Goal: Task Accomplishment & Management: Manage account settings

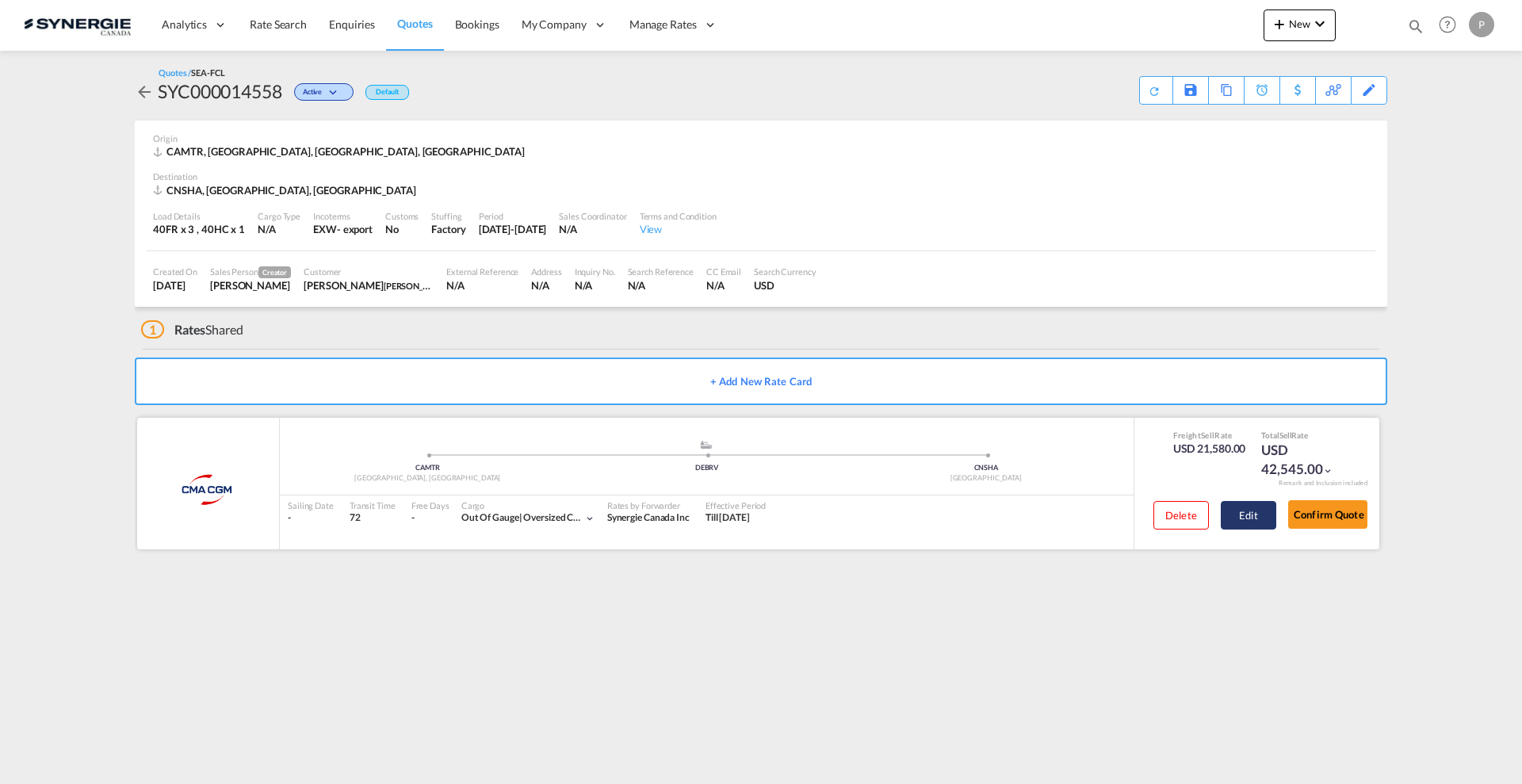
click at [1259, 519] on button "Edit" at bounding box center [1248, 514] width 56 height 28
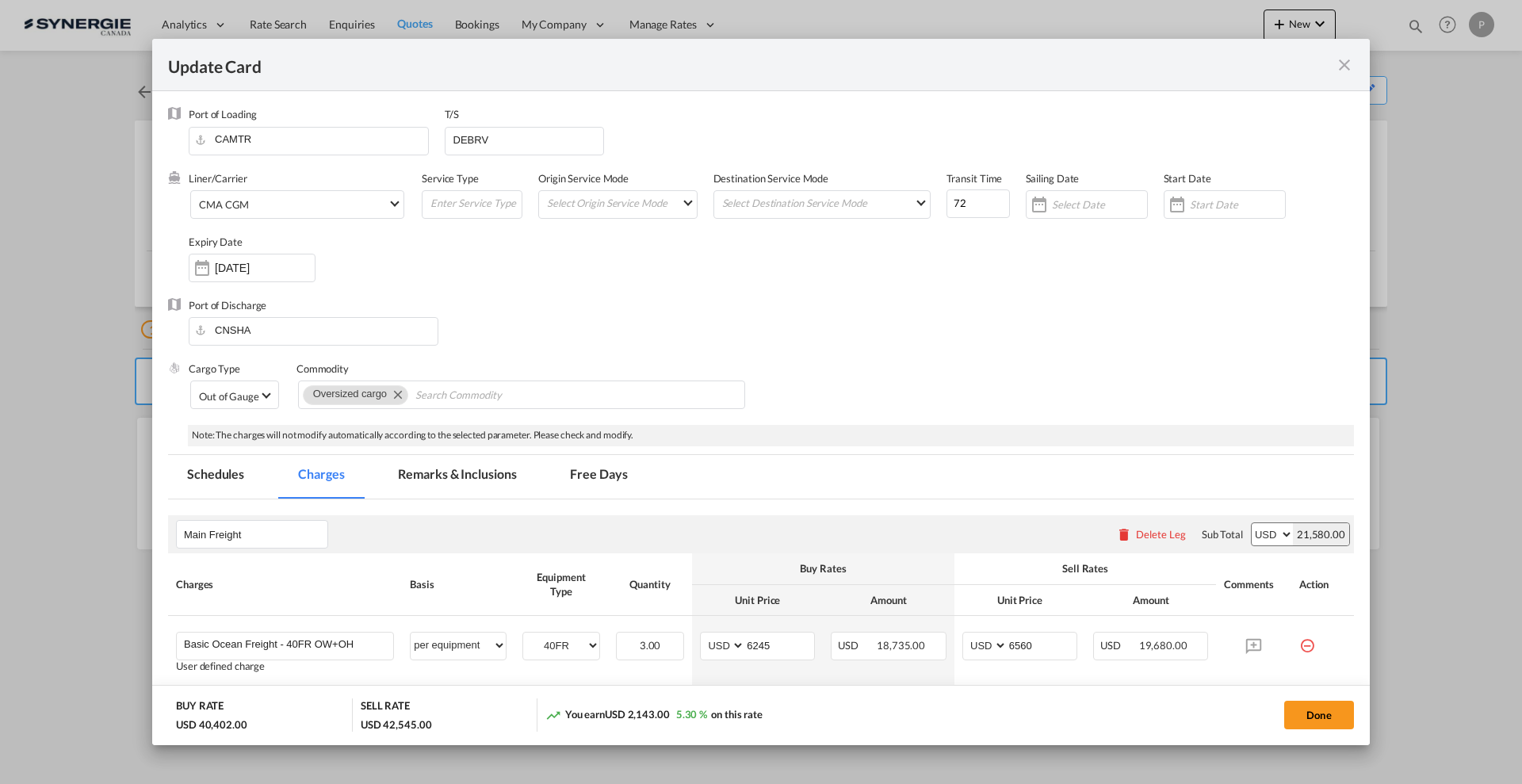
select select "per equipment"
select select "flat"
select select "per equipment"
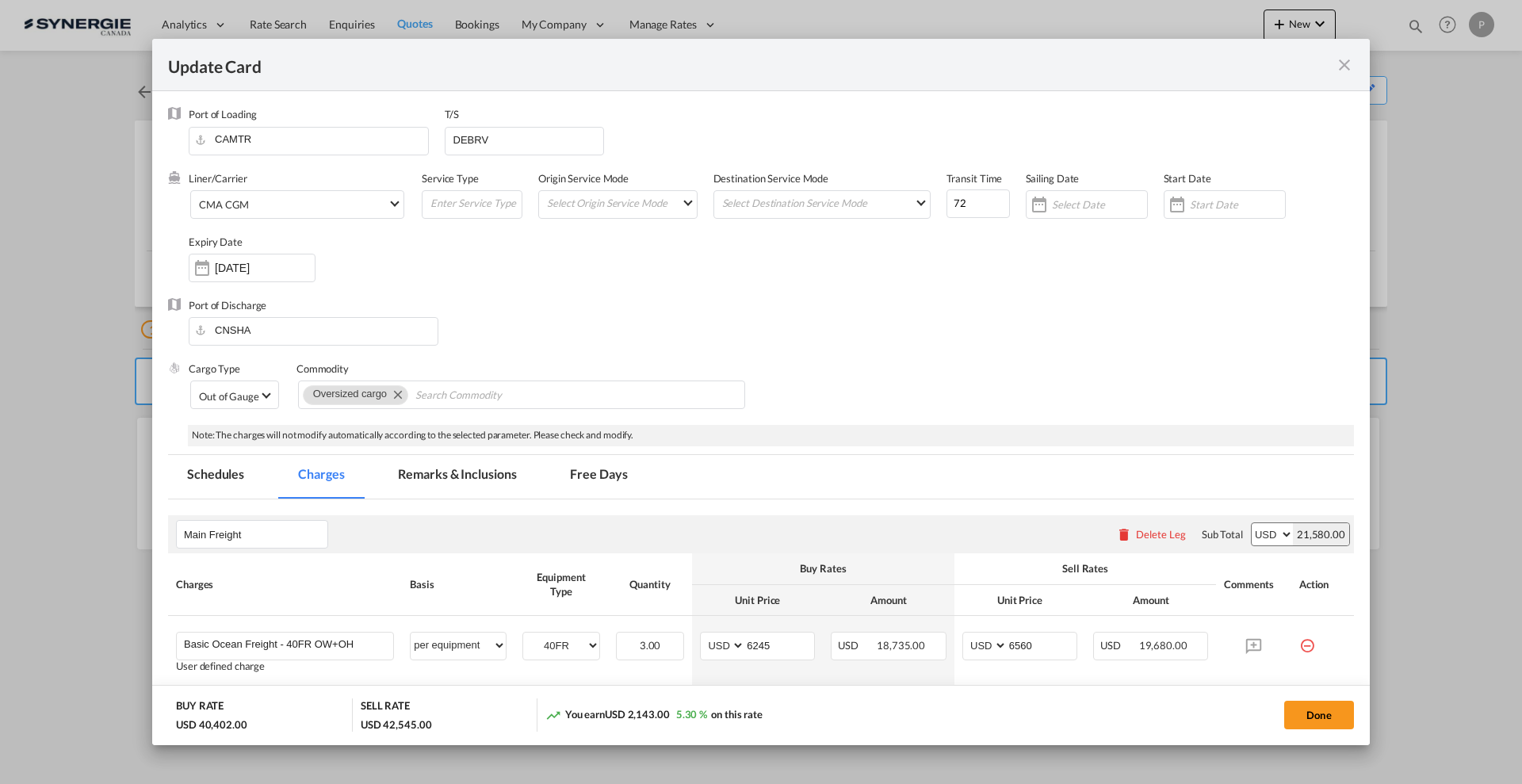
select select "per equipment"
select select "per B/L"
select select "per shipment"
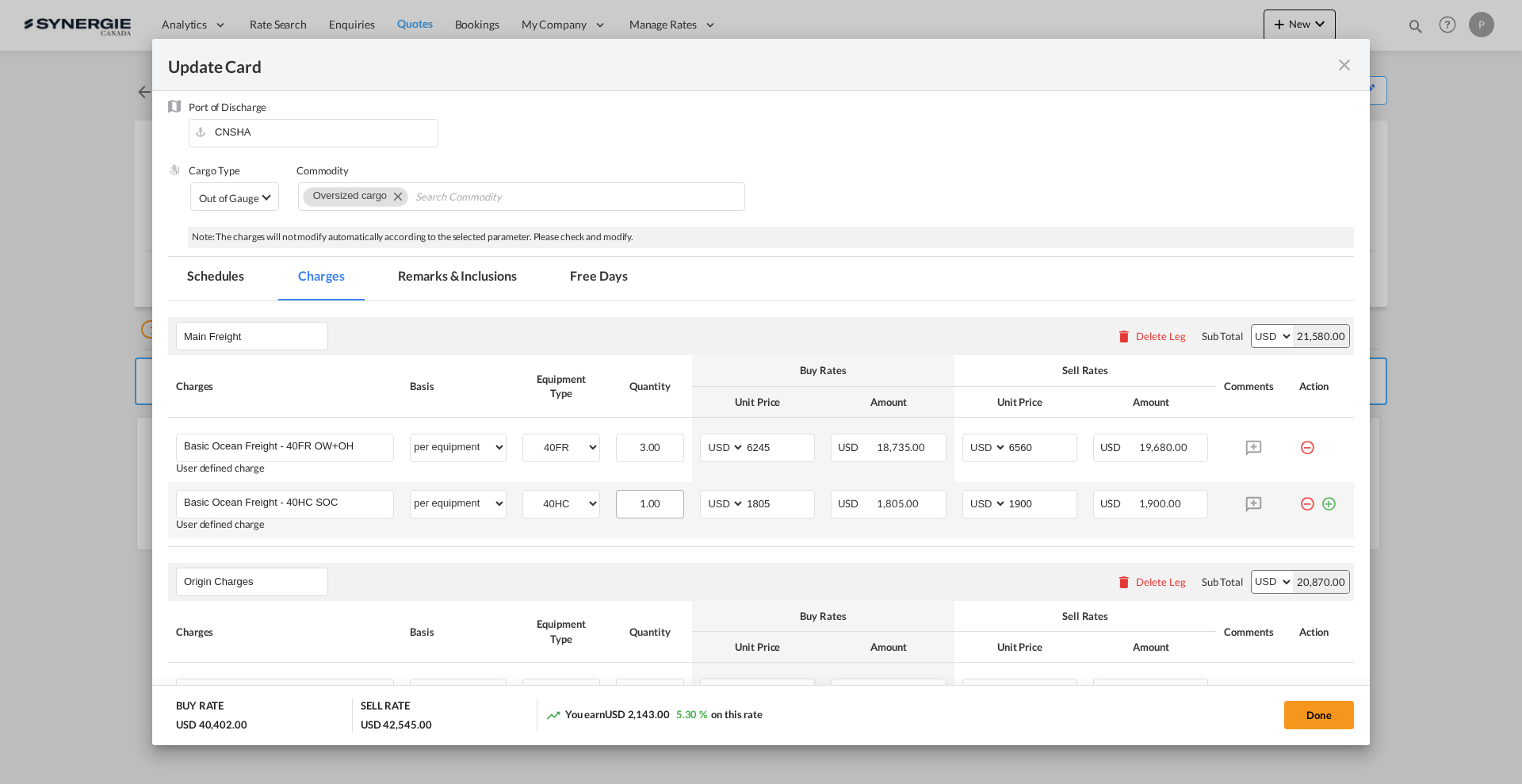
scroll to position [396, 0]
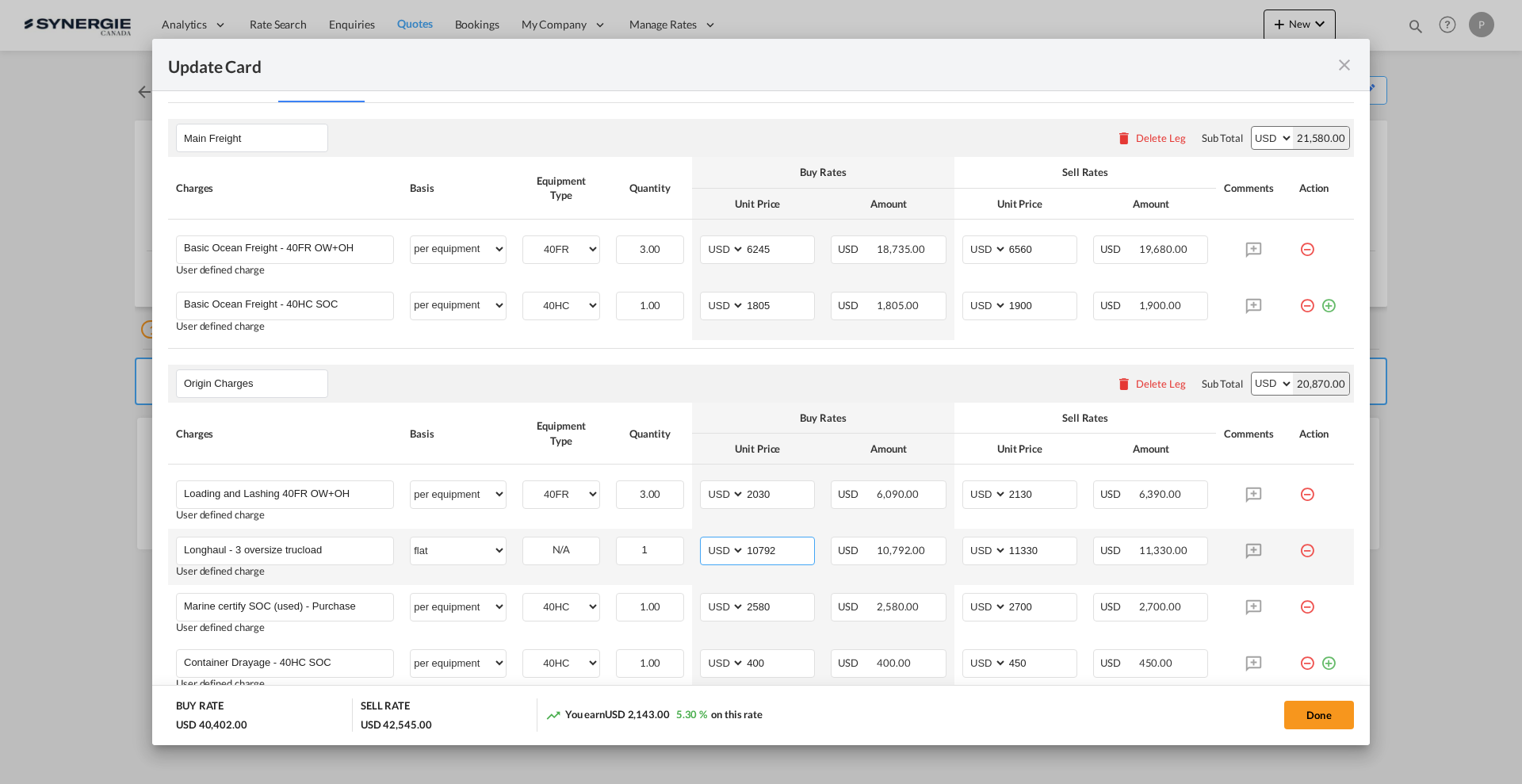
click at [781, 546] on input "10792" at bounding box center [780, 549] width 69 height 23
type input "9880"
click at [1036, 554] on input "11330" at bounding box center [1042, 549] width 69 height 23
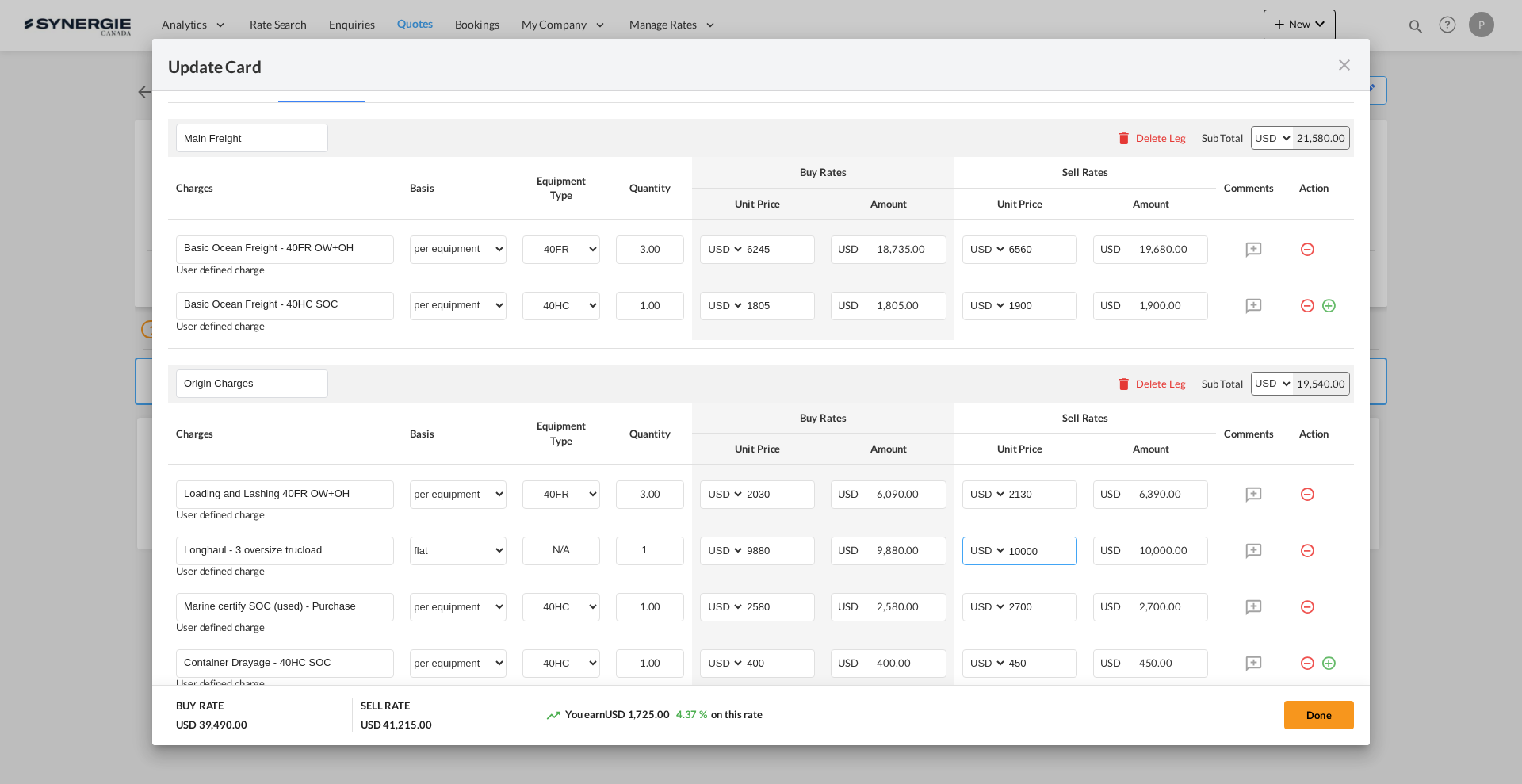
type input "10000"
click at [917, 441] on th "Amount" at bounding box center [889, 449] width 131 height 31
drag, startPoint x: 779, startPoint y: 304, endPoint x: 732, endPoint y: 296, distance: 47.7
click at [732, 296] on md-input-container "AED AFN ALL AMD ANG AOA ARS AUD AWG AZN BAM BBD BDT BGN BHD BIF BMD BND BOB BRL…" at bounding box center [757, 305] width 115 height 28
type input "1730"
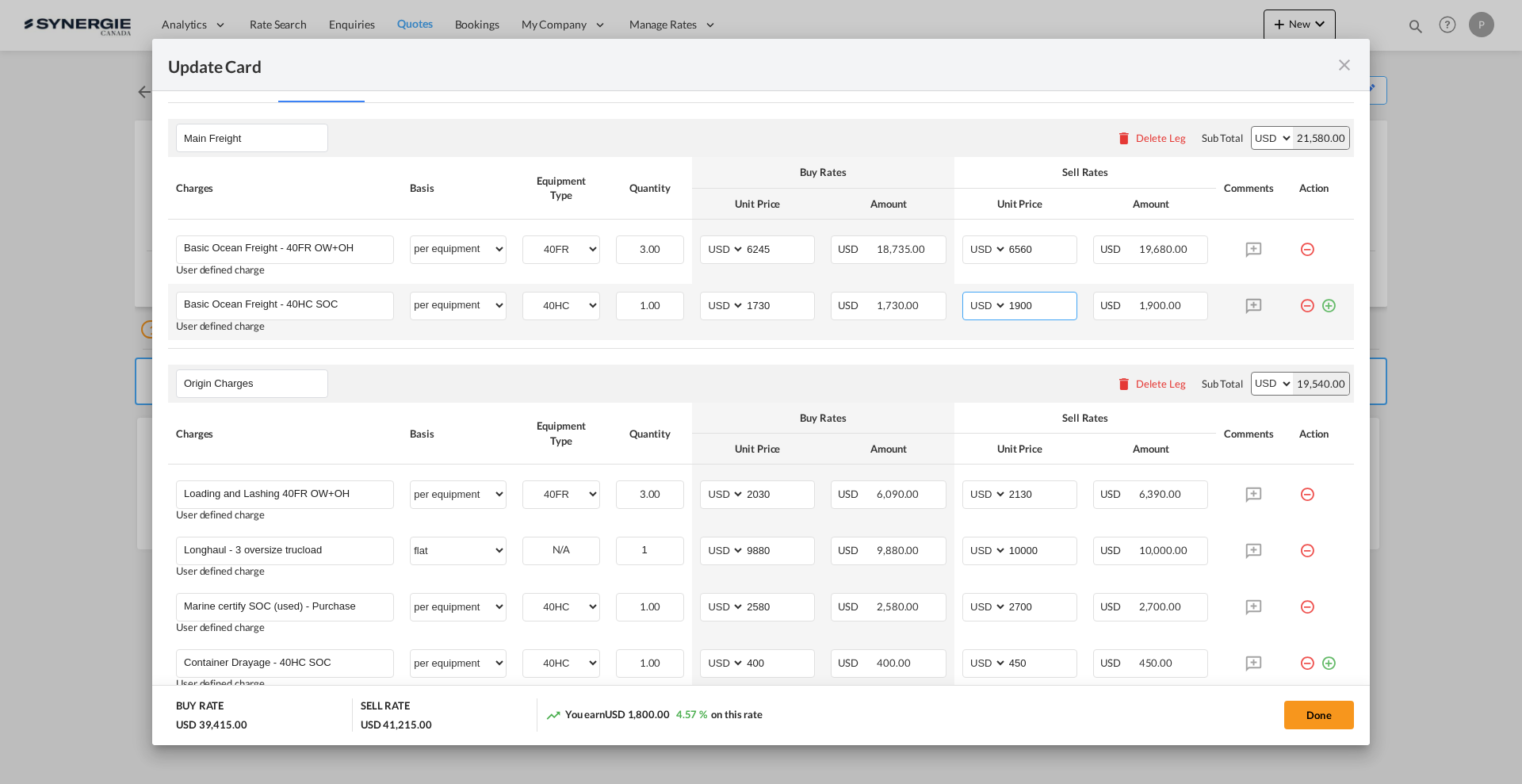
click at [1015, 304] on input "1900" at bounding box center [1042, 304] width 69 height 23
type input "1800"
click at [1007, 374] on div "Origin Charges Please enter leg name Leg Name Already Exists Delete Leg Sub Tot…" at bounding box center [760, 383] width 1186 height 38
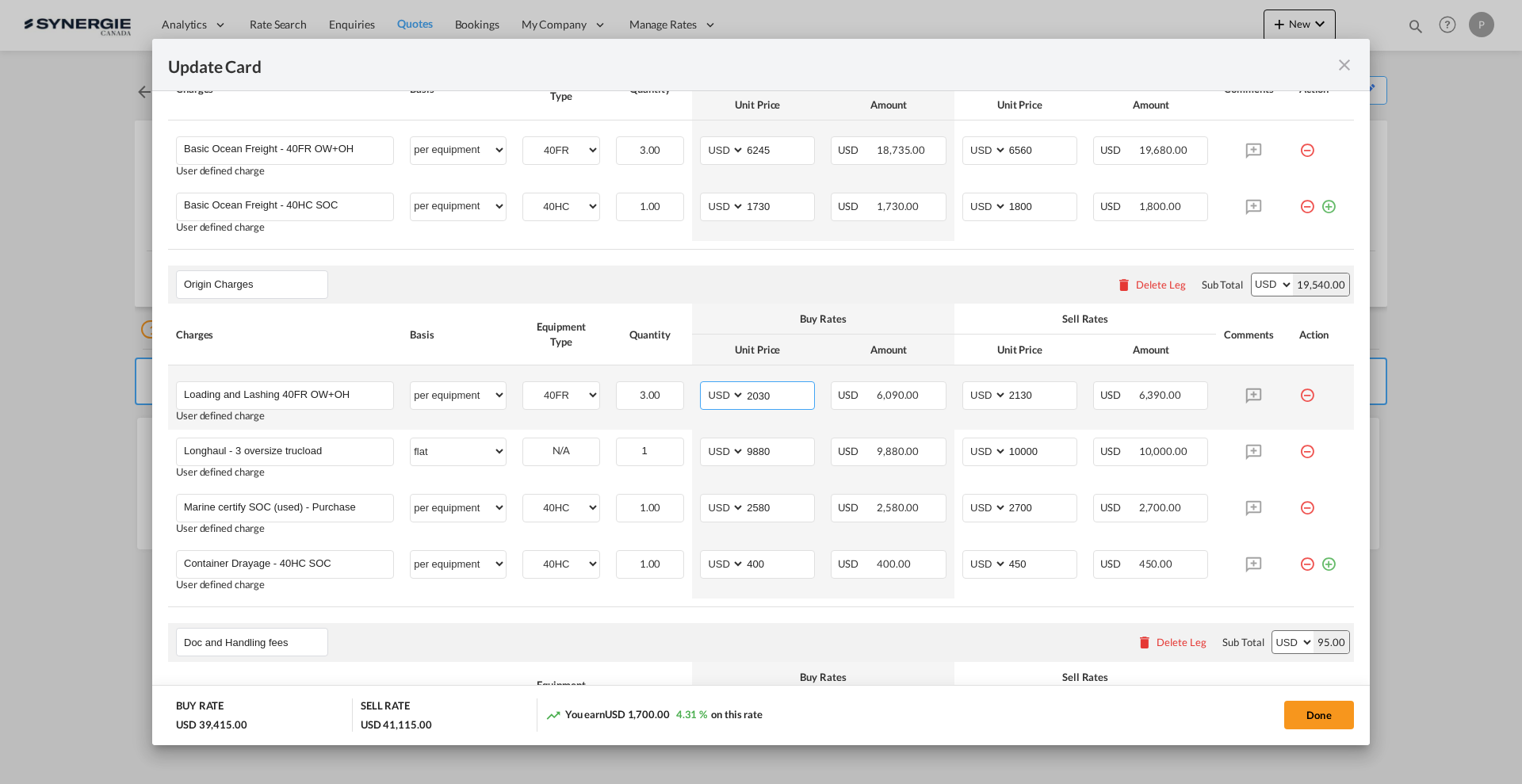
click at [761, 397] on input "2030" at bounding box center [780, 393] width 69 height 23
type input "1750"
click at [1025, 391] on input "2130" at bounding box center [1042, 393] width 69 height 23
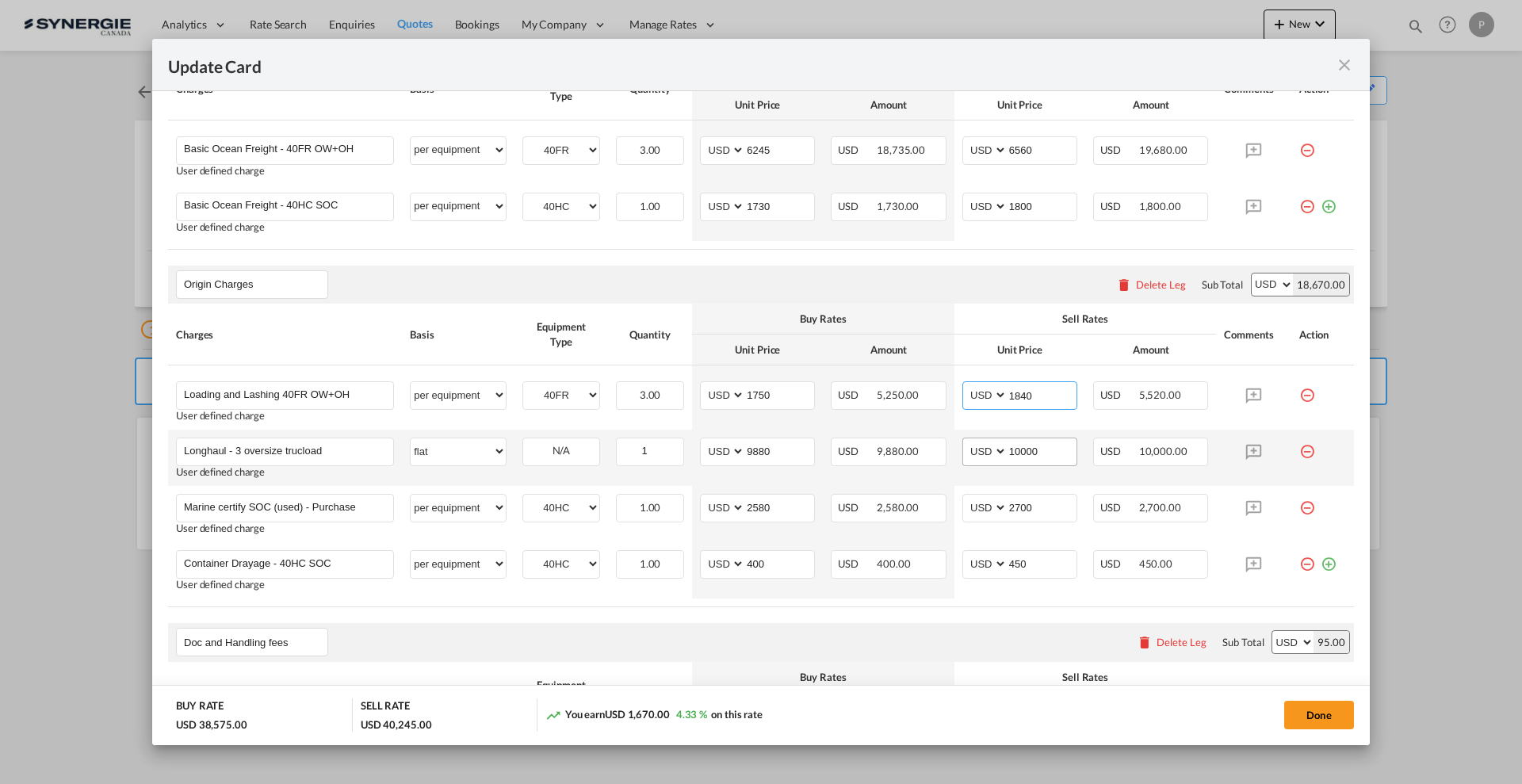
type input "1840"
click at [1041, 446] on input "10000" at bounding box center [1042, 450] width 69 height 23
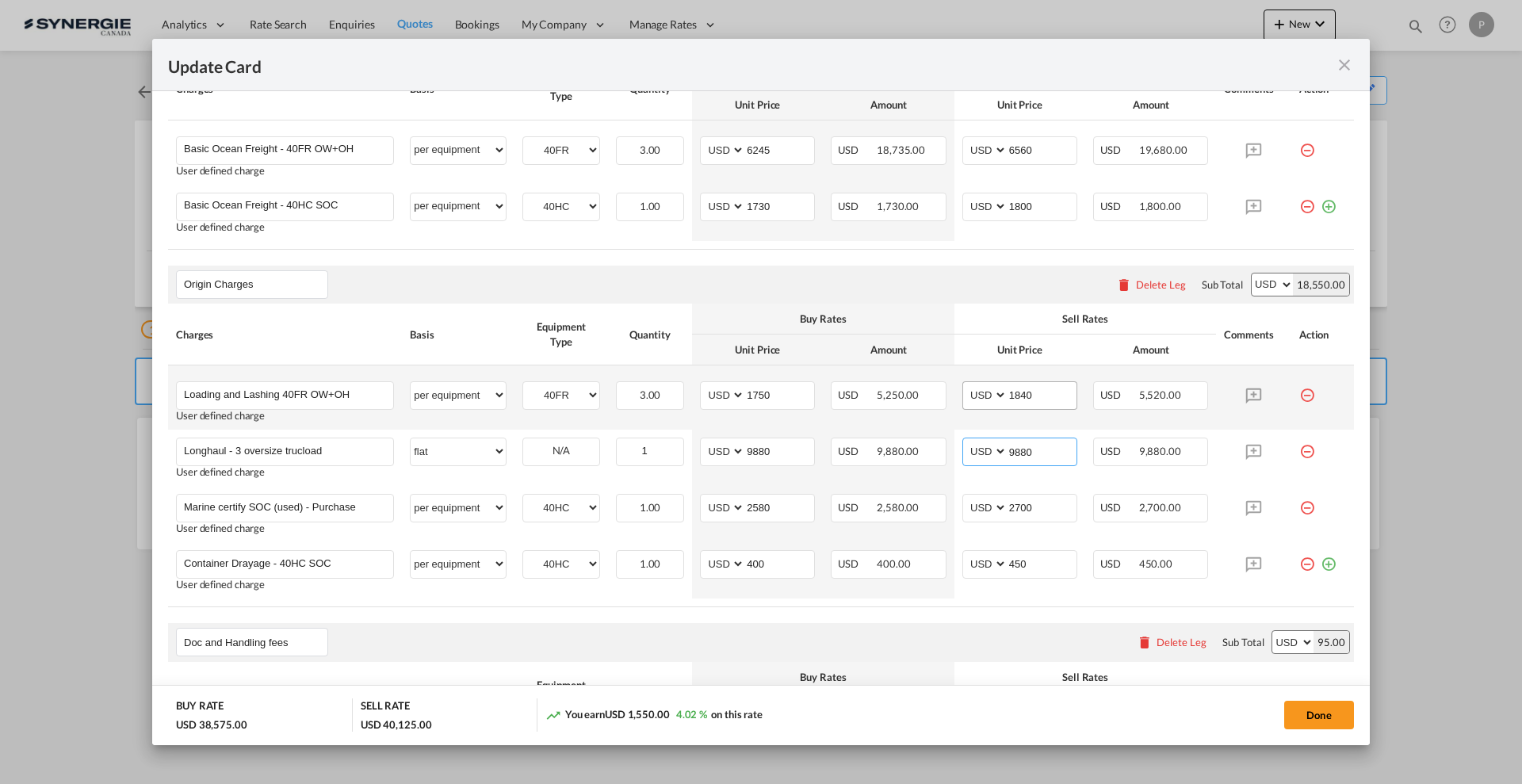
type input "9880"
click at [1015, 385] on input "1840" at bounding box center [1042, 393] width 69 height 23
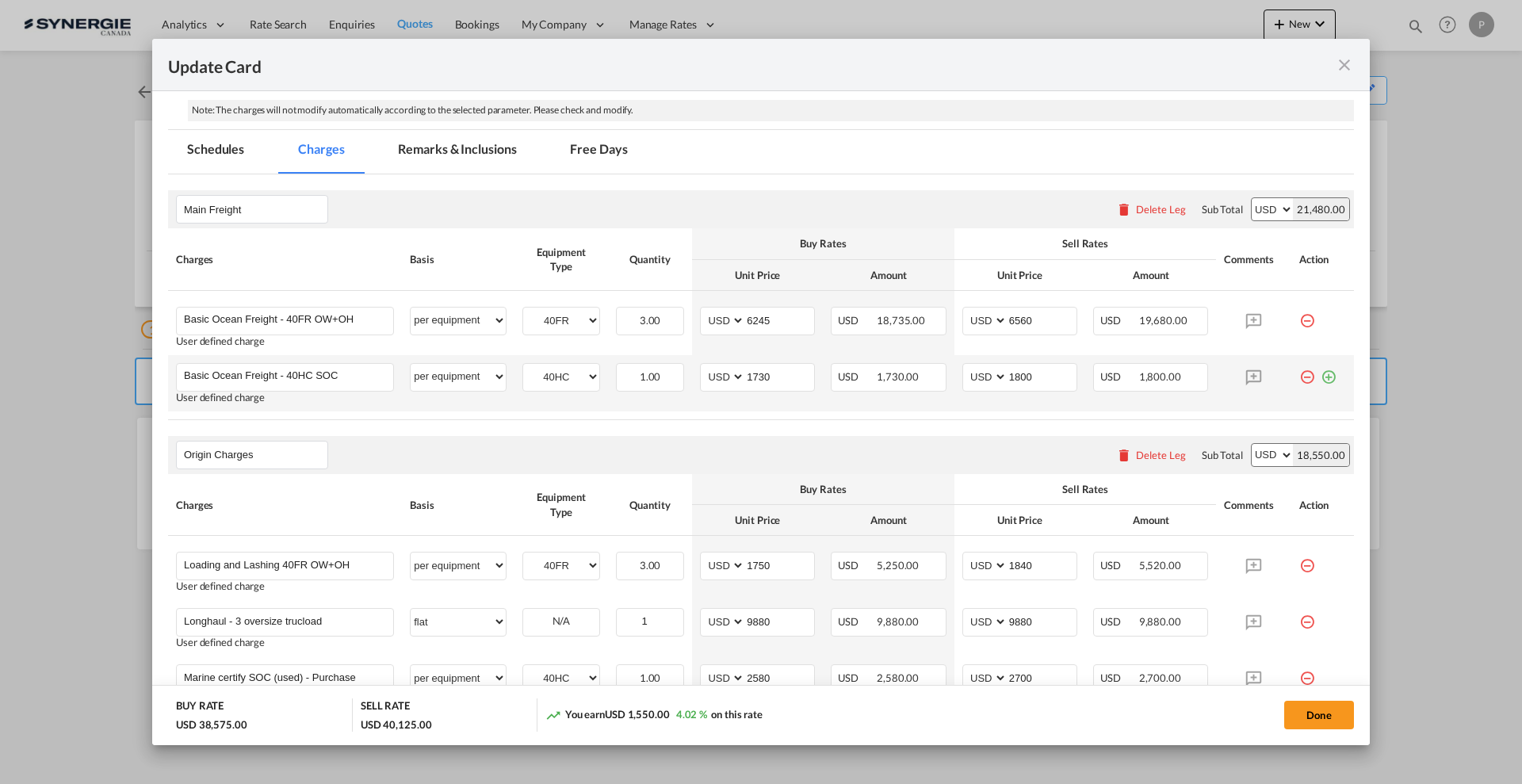
scroll to position [321, 0]
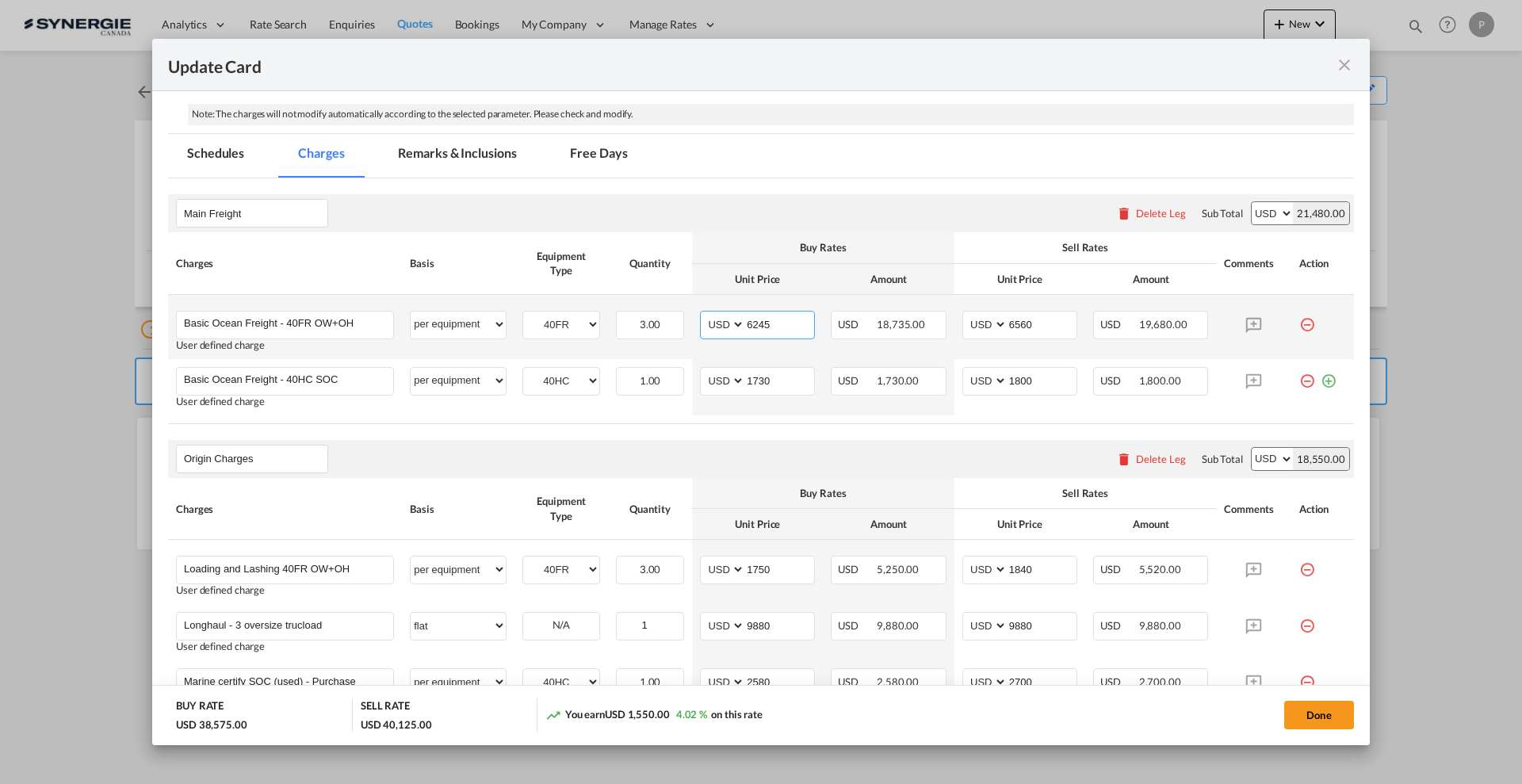
click at [780, 321] on input "6245" at bounding box center [780, 323] width 69 height 23
click at [1014, 322] on input "6560" at bounding box center [1042, 323] width 69 height 23
click at [772, 320] on input "6245" at bounding box center [780, 323] width 69 height 23
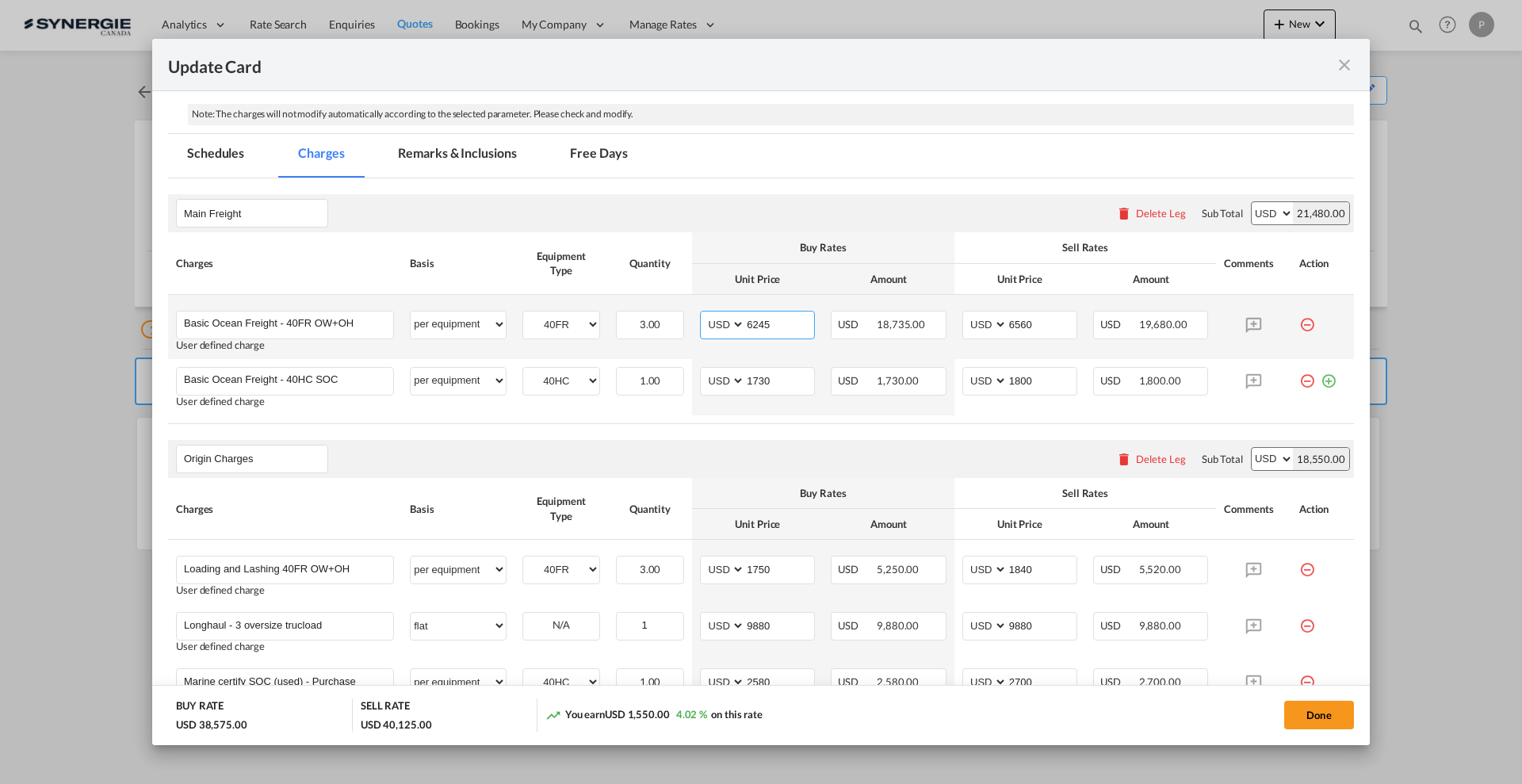
click at [772, 320] on input "6245" at bounding box center [780, 323] width 69 height 23
click at [1032, 331] on input "6560" at bounding box center [1042, 323] width 69 height 23
click at [1015, 328] on input "6560" at bounding box center [1042, 323] width 69 height 23
click at [1013, 317] on input "6560" at bounding box center [1042, 323] width 69 height 23
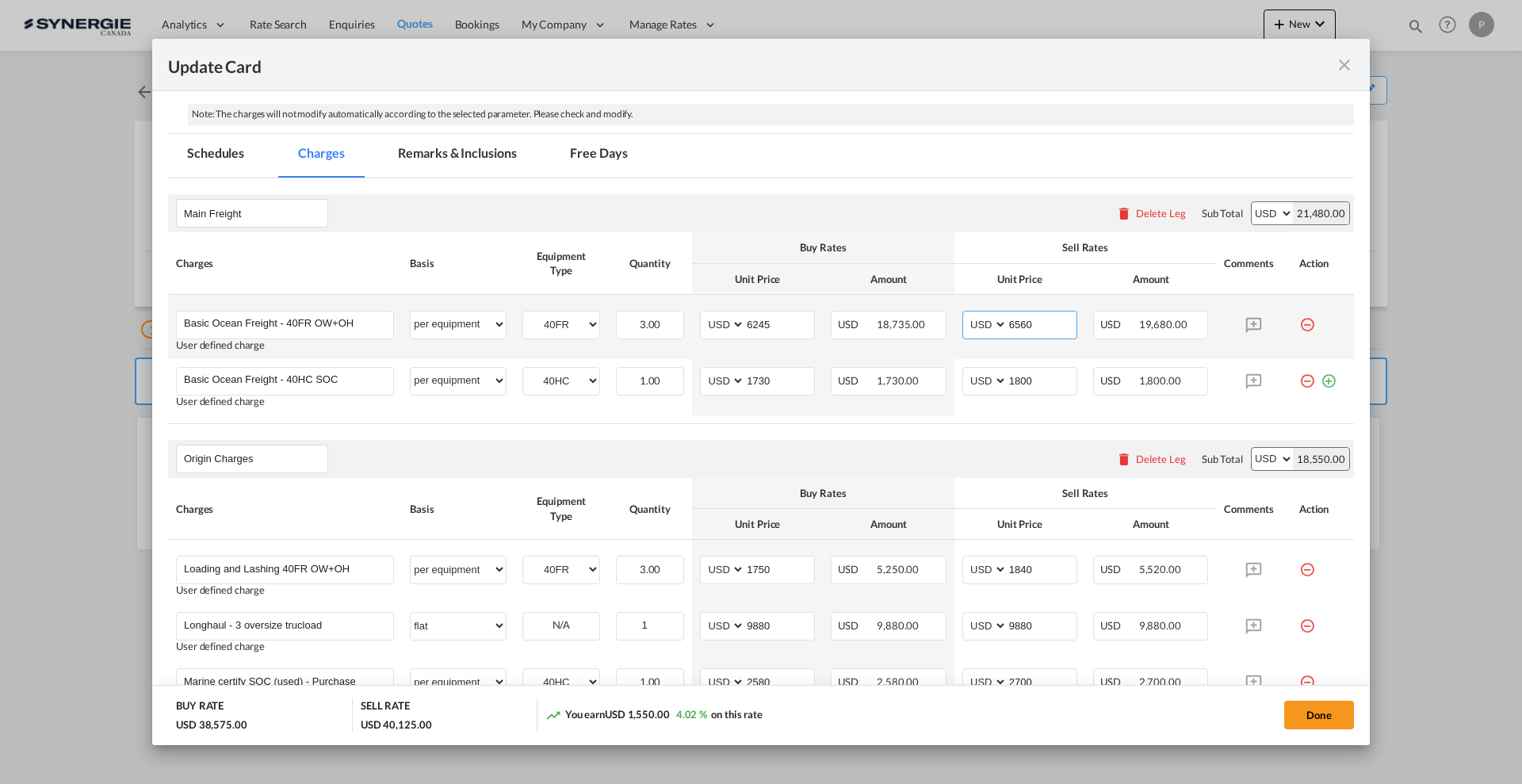
click at [1013, 317] on input "6560" at bounding box center [1042, 323] width 69 height 23
click at [1053, 325] on input "2650" at bounding box center [1042, 323] width 69 height 23
click at [1031, 321] on input "2650" at bounding box center [1042, 323] width 69 height 23
click at [1028, 322] on input "2650" at bounding box center [1042, 323] width 69 height 23
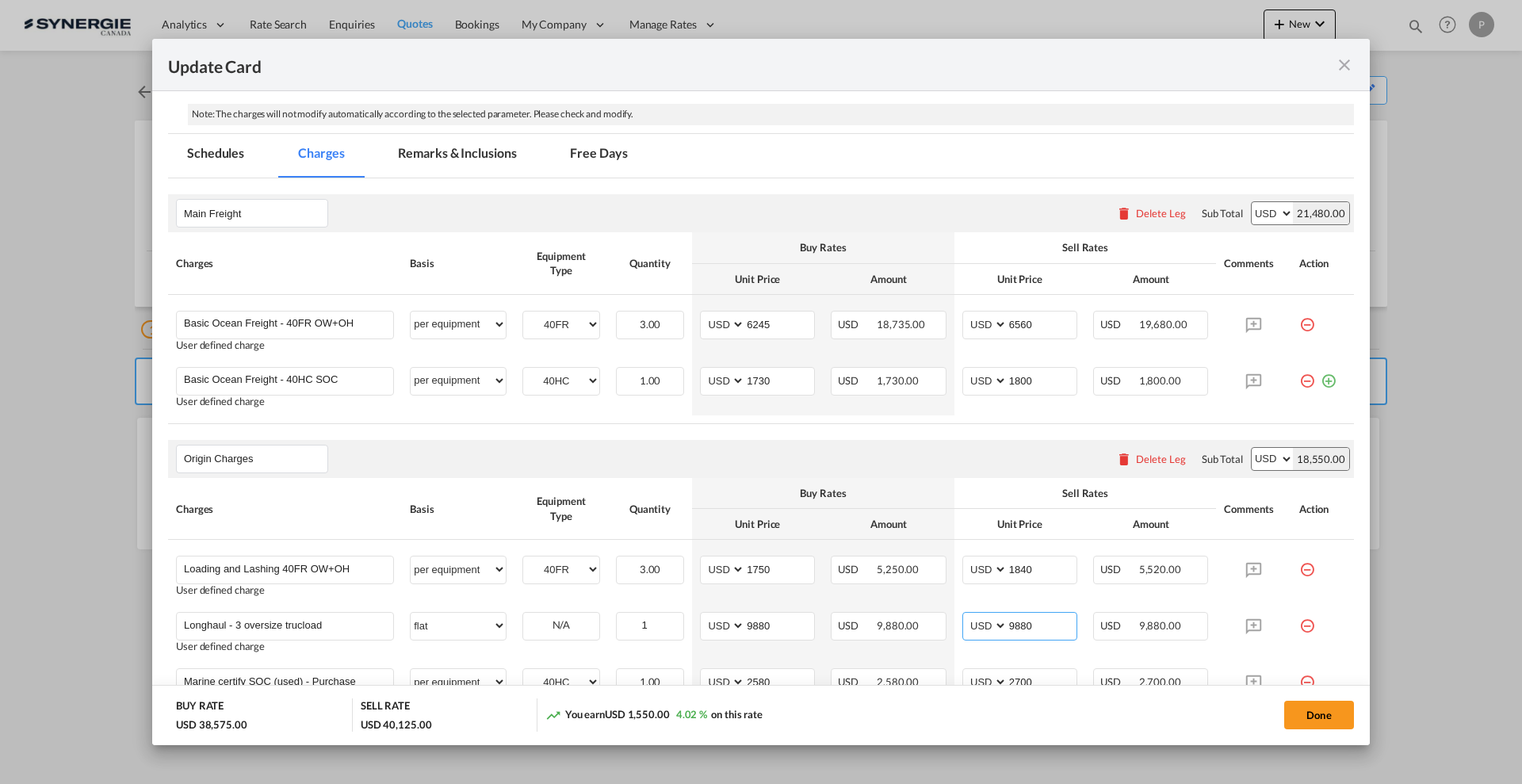
type input "6560"
type input "9880"
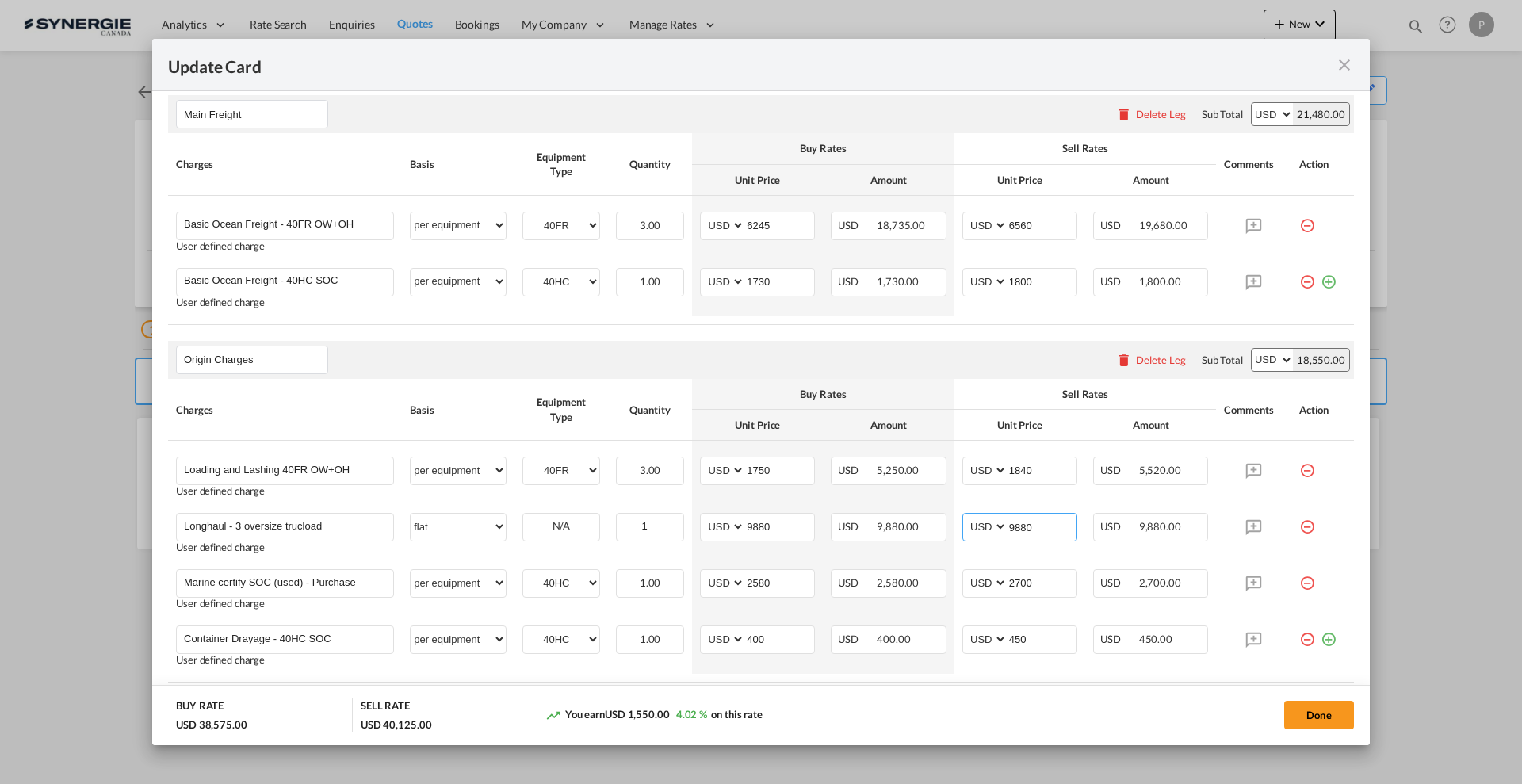
scroll to position [519, 0]
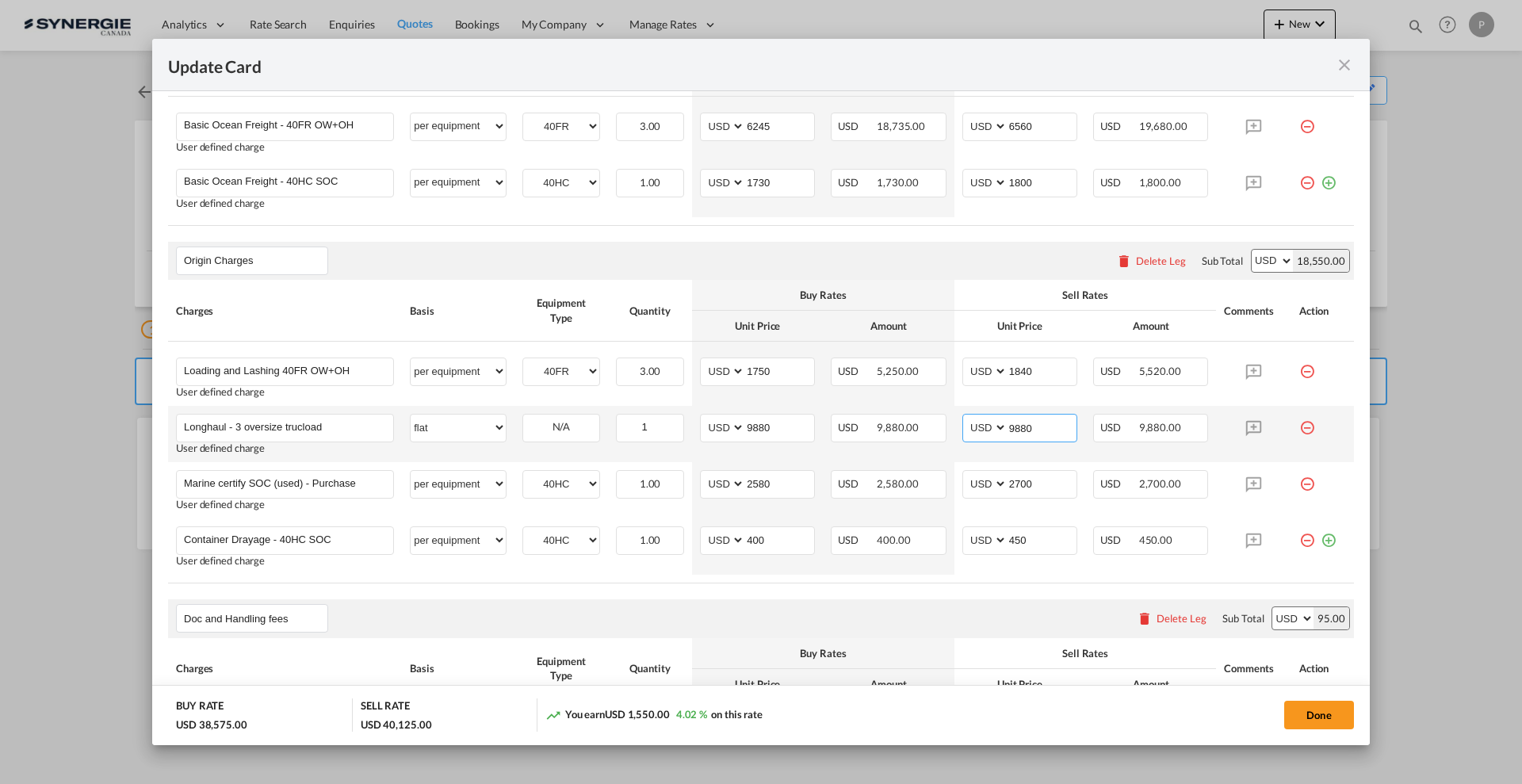
click at [1021, 429] on input "9880" at bounding box center [1042, 427] width 69 height 23
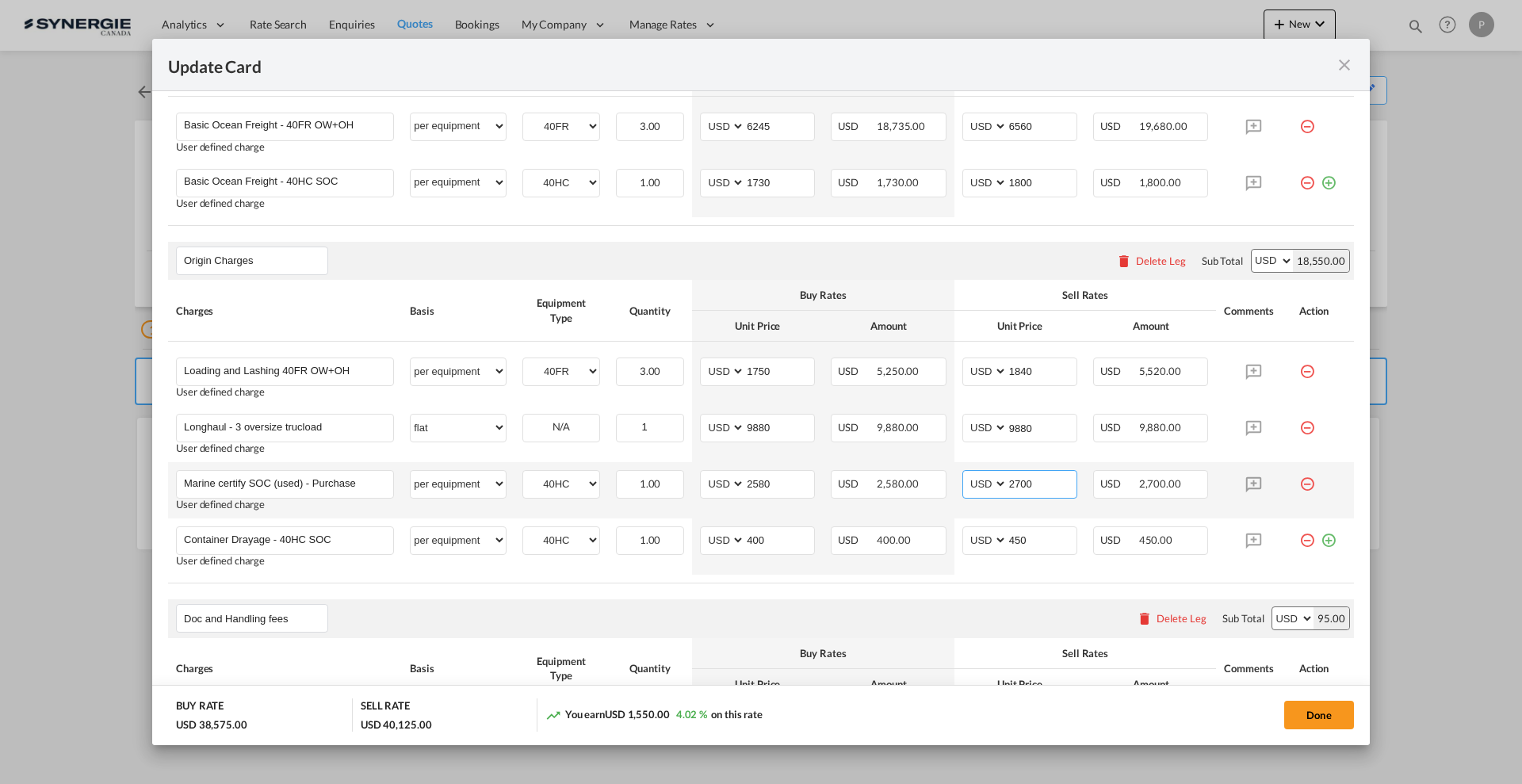
click at [1024, 471] on input "2700" at bounding box center [1042, 482] width 69 height 23
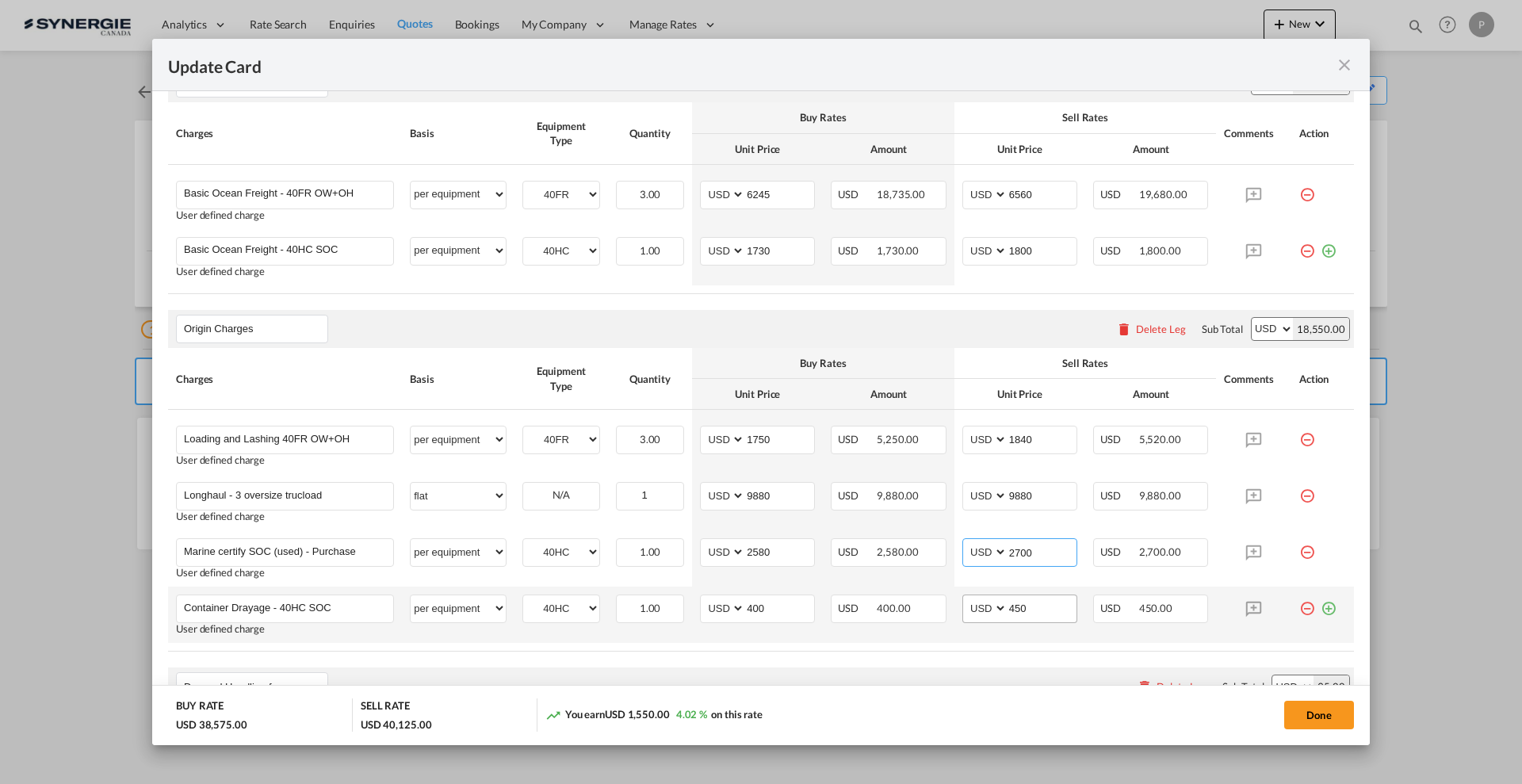
scroll to position [420, 0]
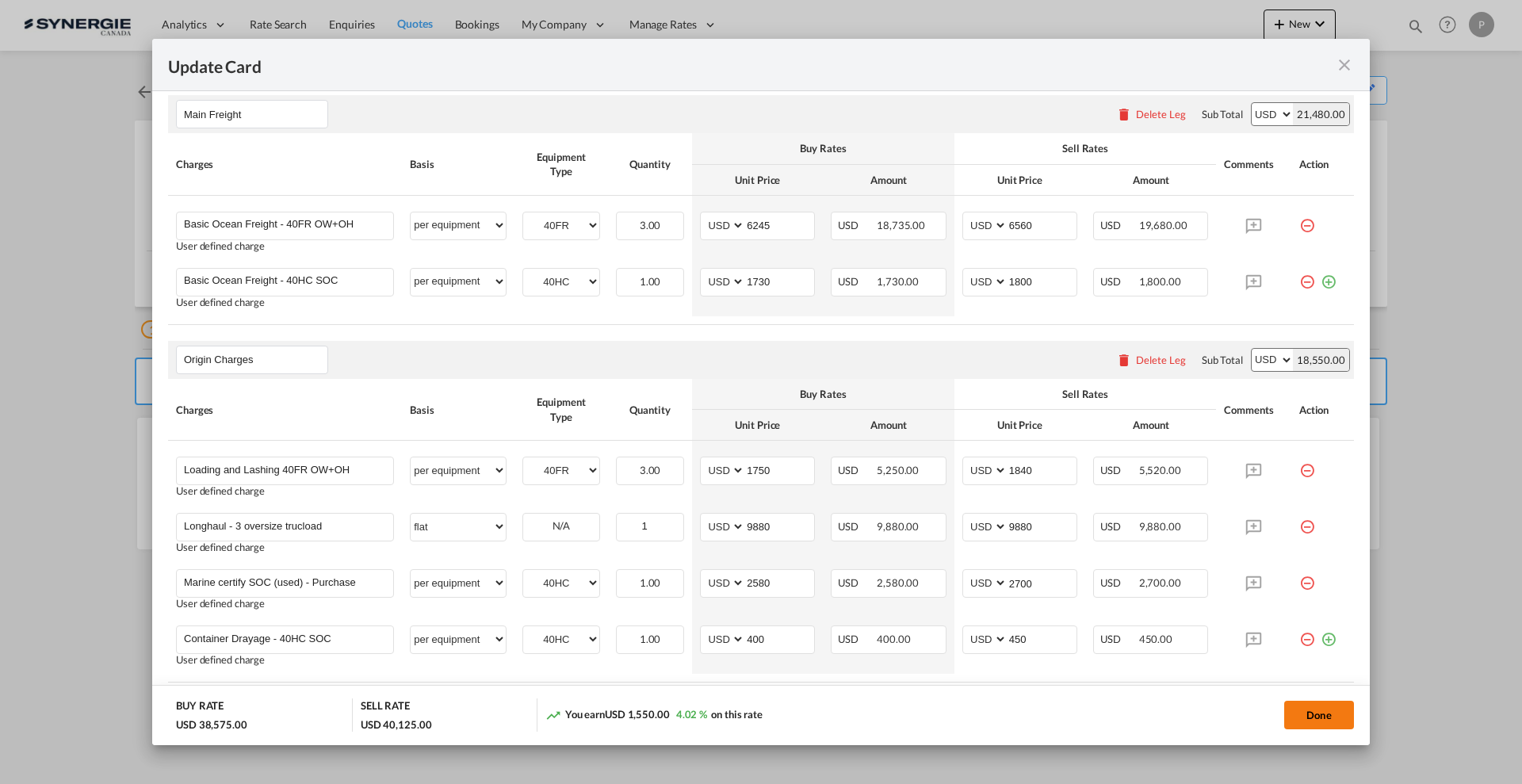
click at [1334, 712] on button "Done" at bounding box center [1319, 714] width 70 height 28
type input "03 Oct 2025"
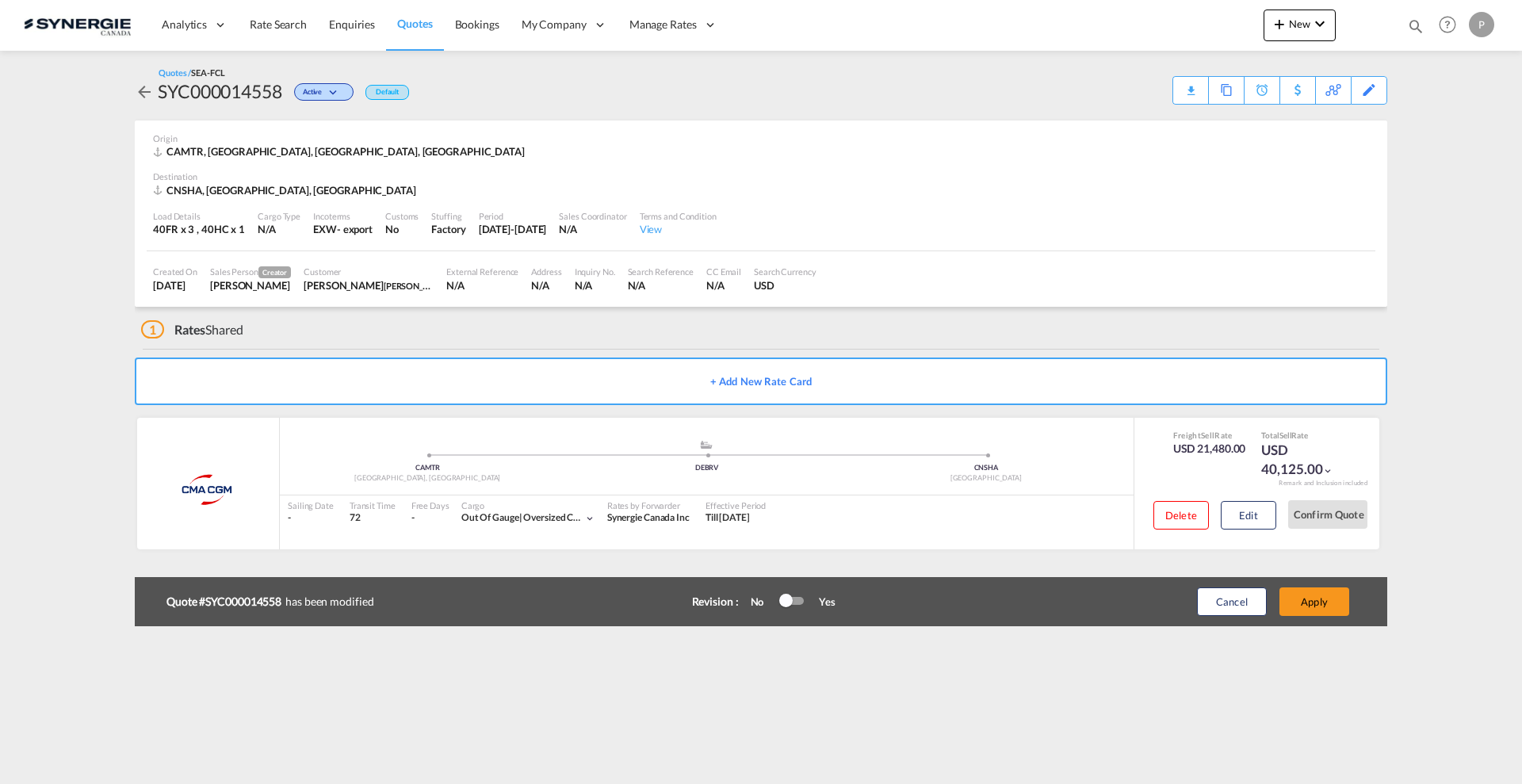
click at [784, 605] on div at bounding box center [786, 600] width 14 height 14
click at [1331, 597] on button "Apply" at bounding box center [1314, 601] width 70 height 28
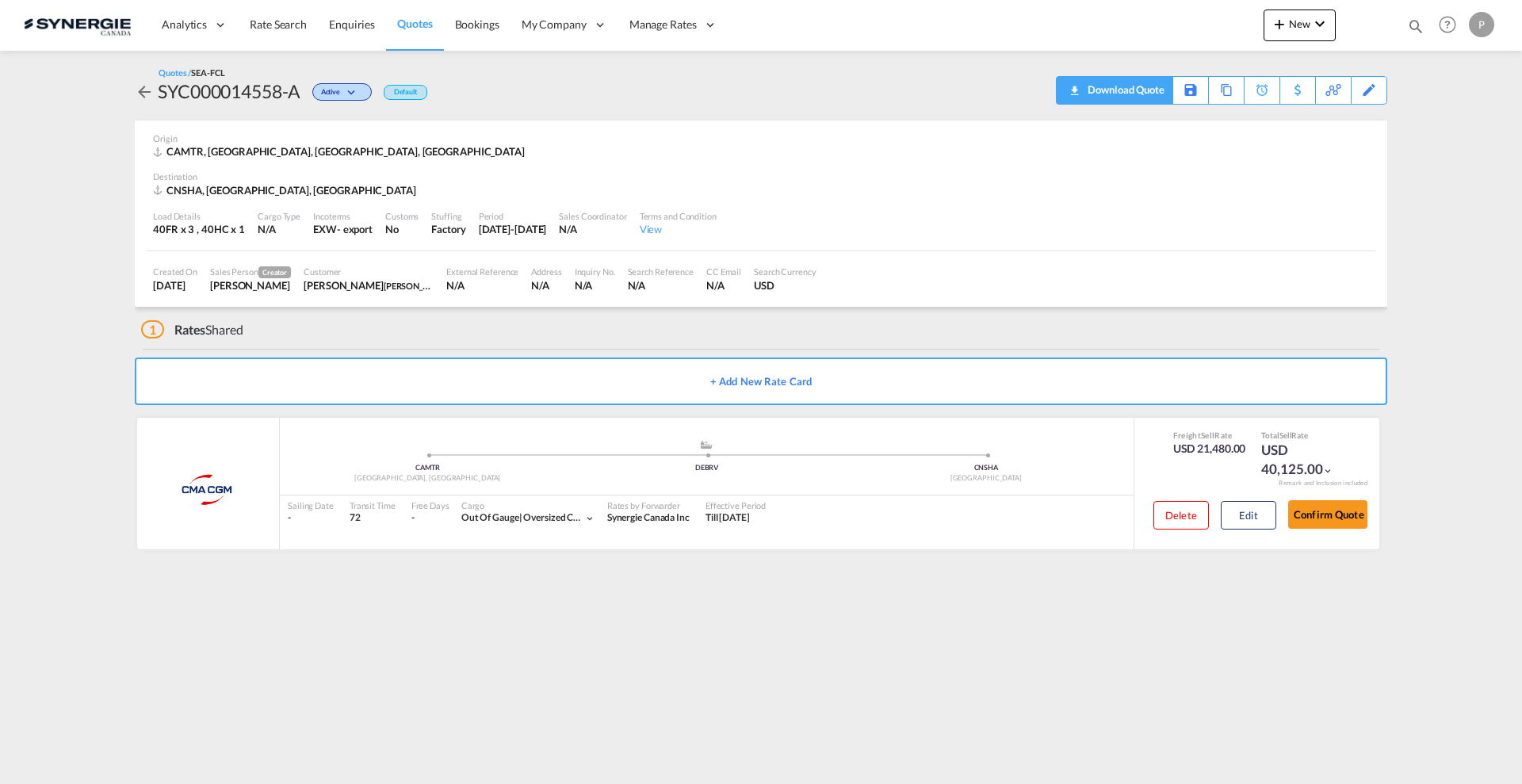
click at [1144, 94] on div "Download Quote" at bounding box center [1123, 90] width 81 height 25
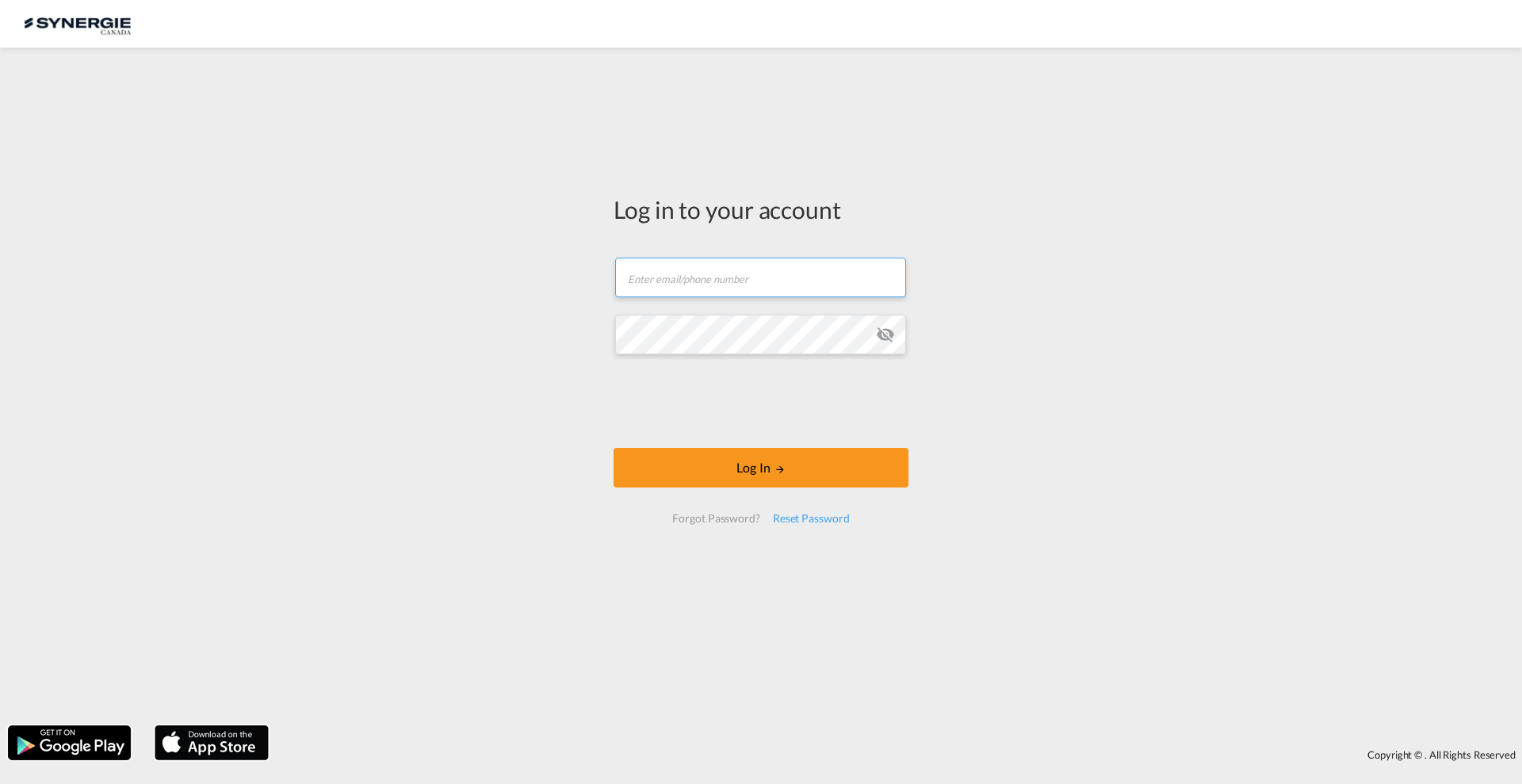
click at [687, 283] on input "text" at bounding box center [760, 277] width 291 height 40
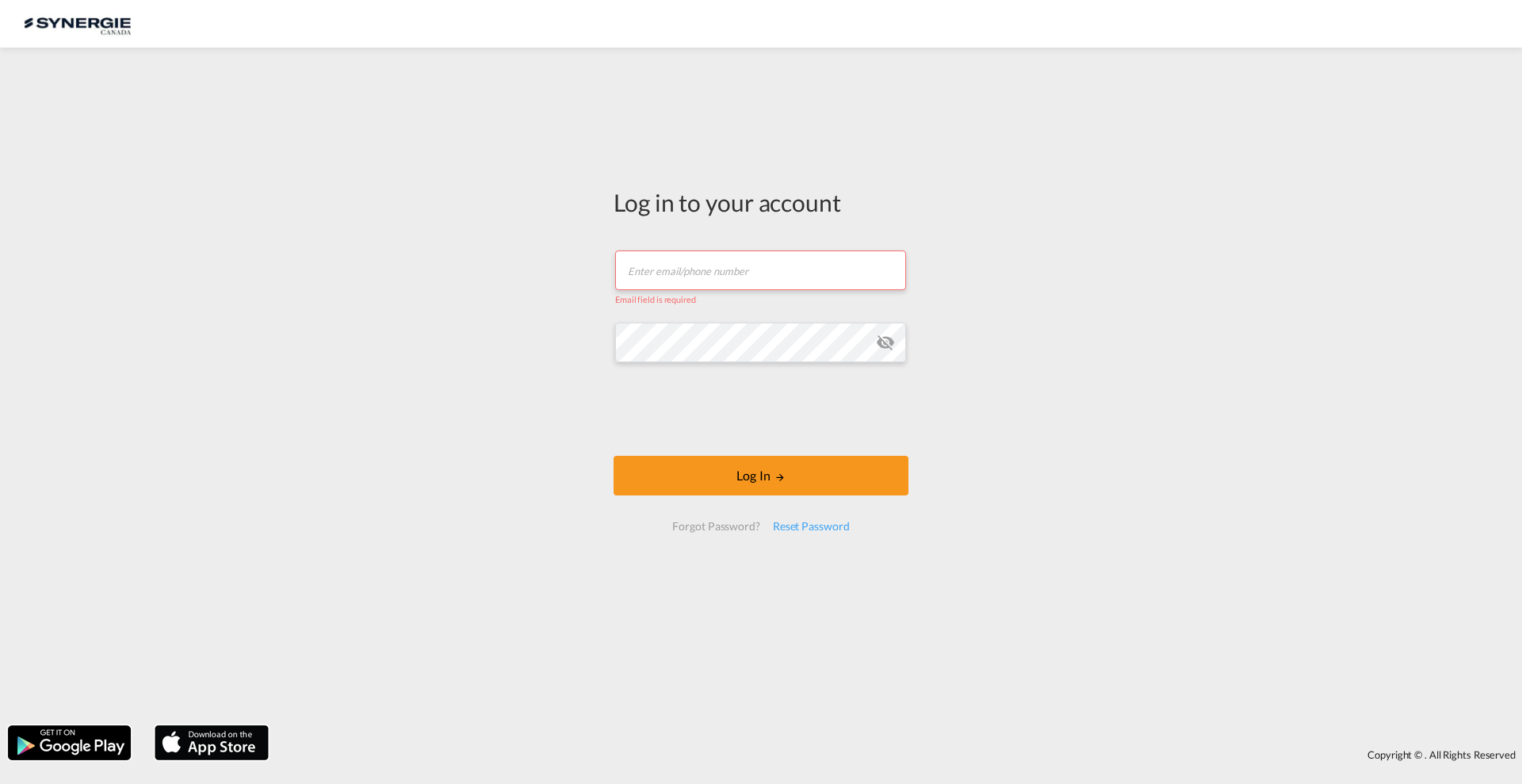
type input "[EMAIL_ADDRESS][DOMAIN_NAME]"
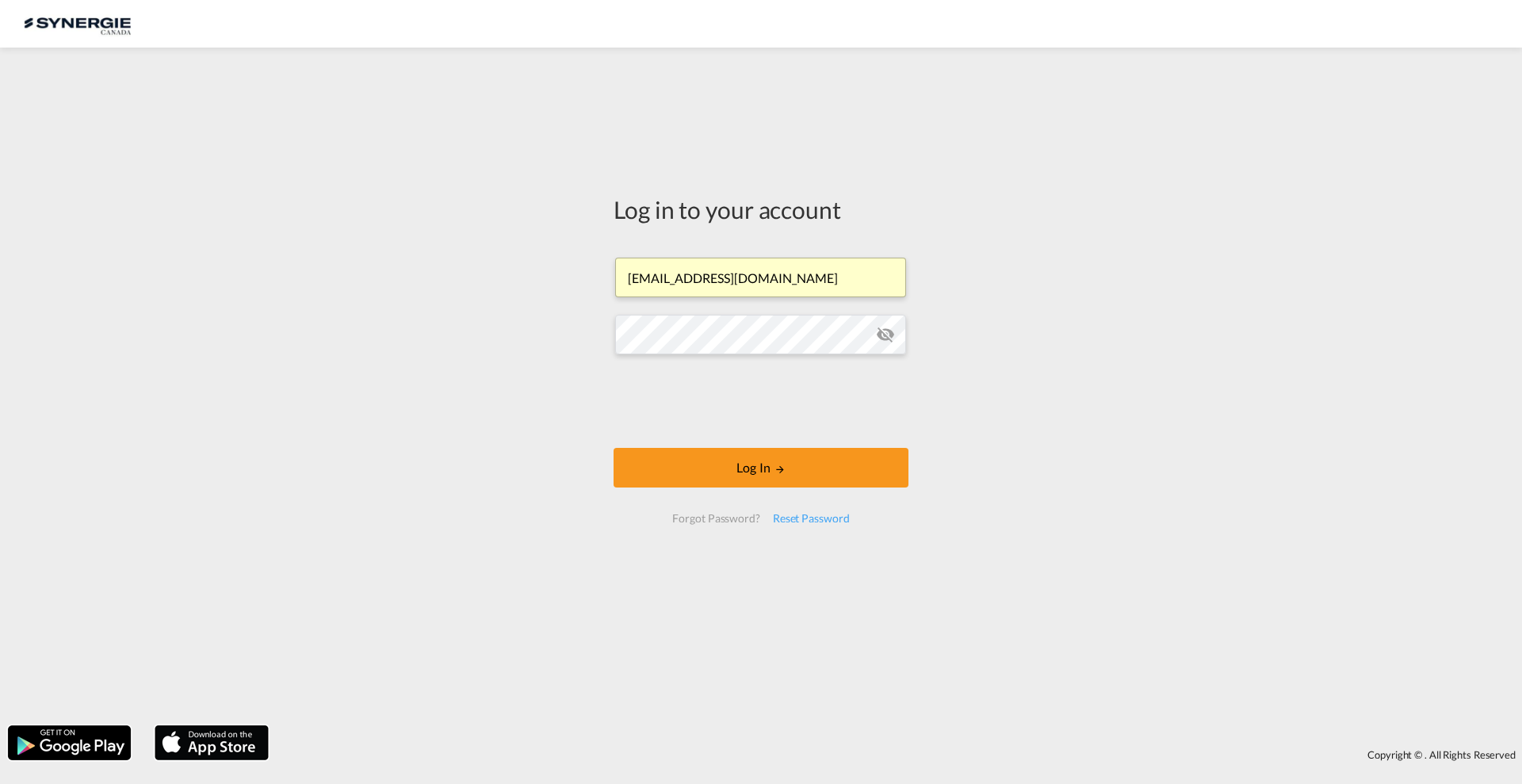
click at [692, 289] on input "[EMAIL_ADDRESS][DOMAIN_NAME]" at bounding box center [760, 277] width 291 height 40
type input "[PERSON_NAME][EMAIL_ADDRESS][DOMAIN_NAME]"
click at [711, 462] on button "Log In" at bounding box center [761, 467] width 295 height 40
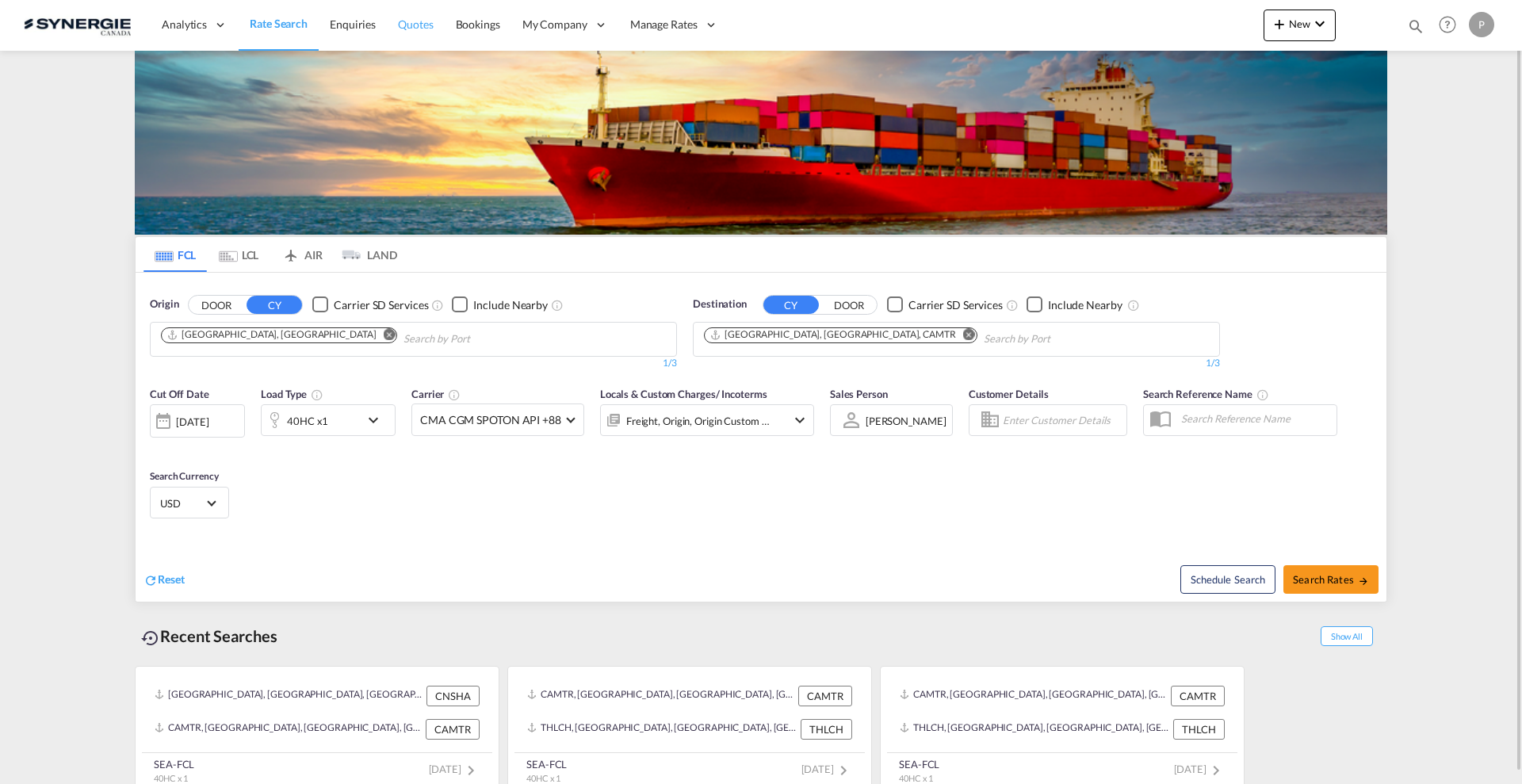
click at [398, 25] on span "Quotes" at bounding box center [415, 24] width 35 height 14
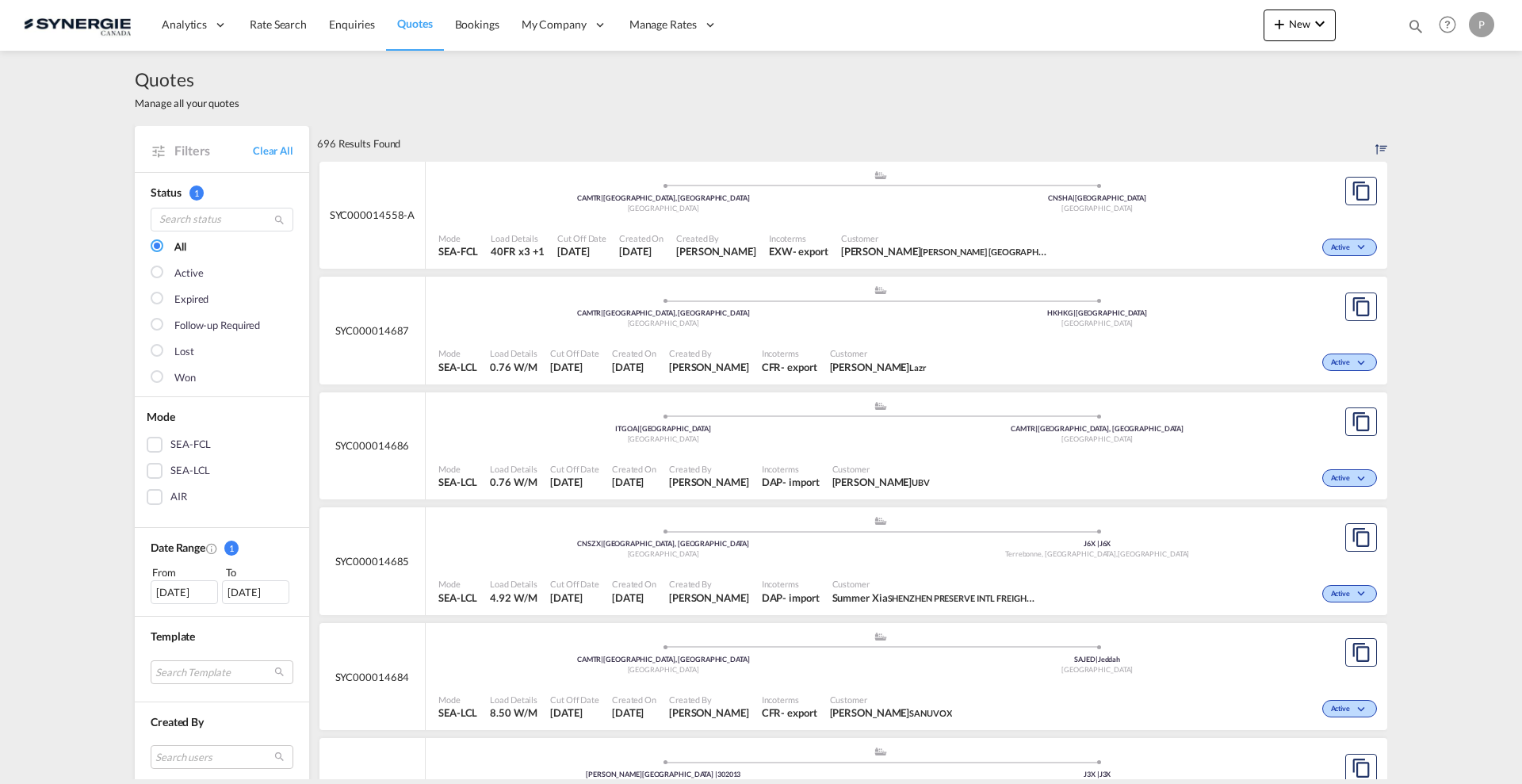
click at [50, 284] on div "Quotes Manage all your quotes Filters Clear All Status 1 All Active Expired Fol…" at bounding box center [761, 415] width 1522 height 728
